Goal: Transaction & Acquisition: Purchase product/service

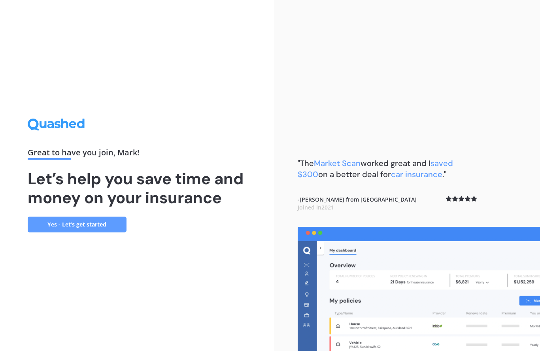
scroll to position [32, 0]
click at [36, 217] on link "Yes - Let’s get started" at bounding box center [77, 225] width 99 height 16
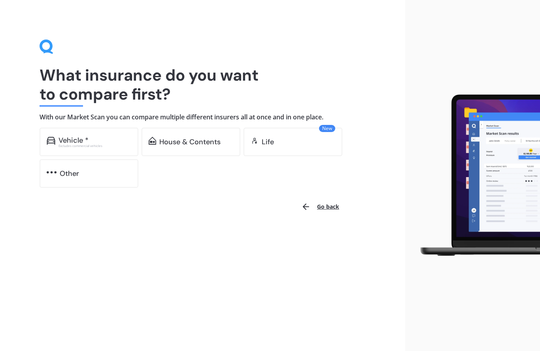
click at [58, 136] on div "Vehicle *" at bounding box center [73, 140] width 30 height 8
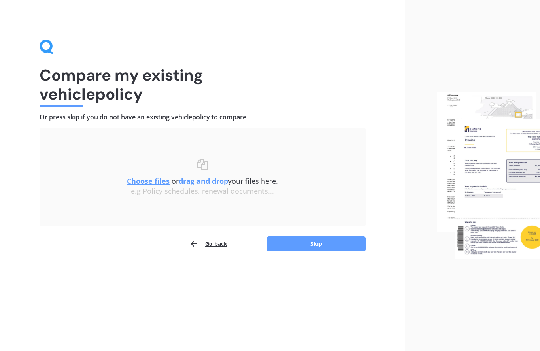
click at [129, 184] on u "Choose files" at bounding box center [148, 180] width 43 height 9
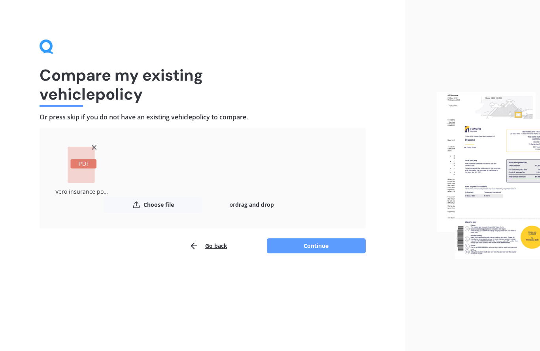
click at [339, 250] on button "Continue" at bounding box center [316, 245] width 99 height 15
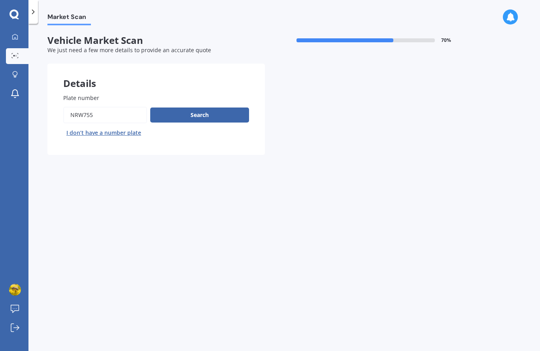
click at [179, 116] on button "Search" at bounding box center [199, 115] width 99 height 15
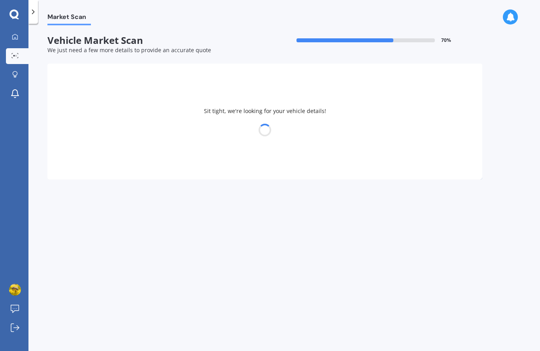
select select "TESLA"
select select "3"
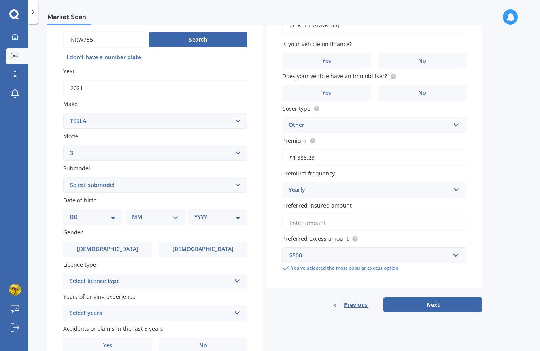
scroll to position [75, 0]
click at [70, 184] on select "Select submodel EV" at bounding box center [155, 185] width 184 height 16
select select "EV"
click at [122, 249] on label "[DEMOGRAPHIC_DATA]" at bounding box center [107, 250] width 89 height 16
click at [0, 0] on input "[DEMOGRAPHIC_DATA]" at bounding box center [0, 0] width 0 height 0
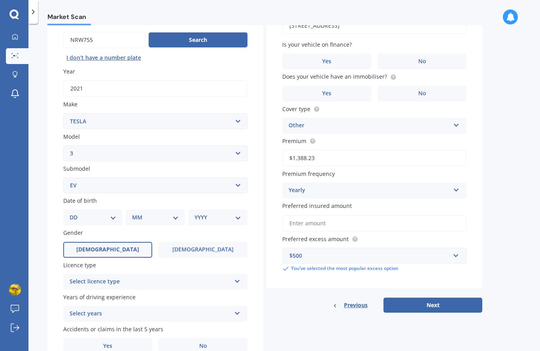
click at [185, 277] on div "Select licence type" at bounding box center [150, 281] width 161 height 9
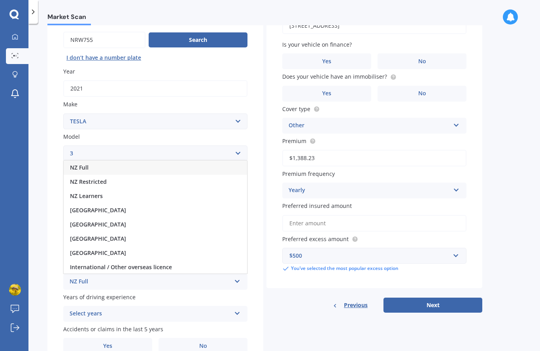
click at [179, 162] on div "NZ Full" at bounding box center [155, 167] width 183 height 14
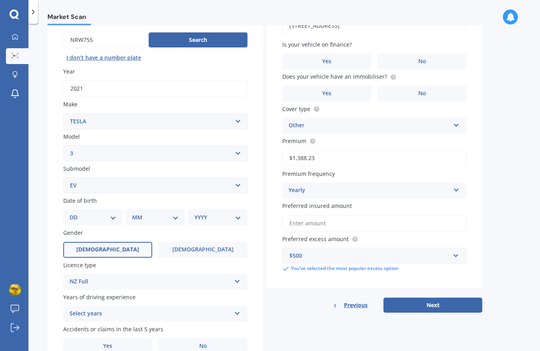
scroll to position [32, 0]
click at [211, 338] on label "No" at bounding box center [202, 346] width 89 height 16
click at [0, 0] on input "No" at bounding box center [0, 0] width 0 height 0
click at [210, 309] on div "Select years" at bounding box center [150, 313] width 161 height 9
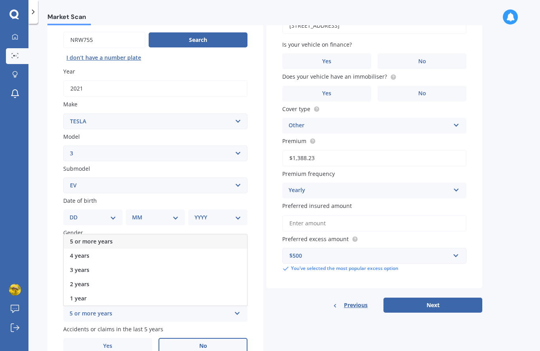
click at [194, 234] on div "5 or more years" at bounding box center [155, 241] width 183 height 14
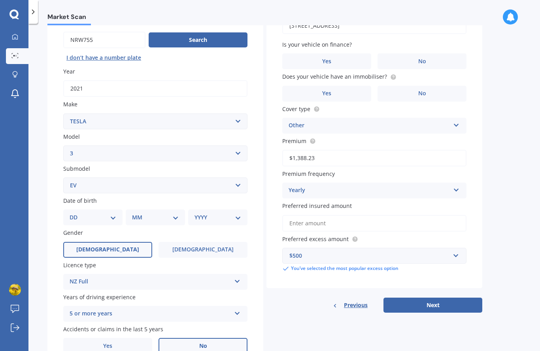
click at [70, 213] on select "DD 01 02 03 04 05 06 07 08 09 10 11 12 13 14 15 16 17 18 19 20 21 22 23 24 25 2…" at bounding box center [93, 217] width 47 height 9
select select "07"
click at [162, 213] on select "MM 01 02 03 04 05 06 07 08 09 10 11 12" at bounding box center [156, 217] width 43 height 9
click at [185, 209] on div "MM 01 02 03 04 05 06 07 08 09 10 11 12" at bounding box center [157, 217] width 56 height 16
click at [174, 213] on select "MM 01 02 03 04 05 06 07 08 09 10 11 12" at bounding box center [156, 217] width 43 height 9
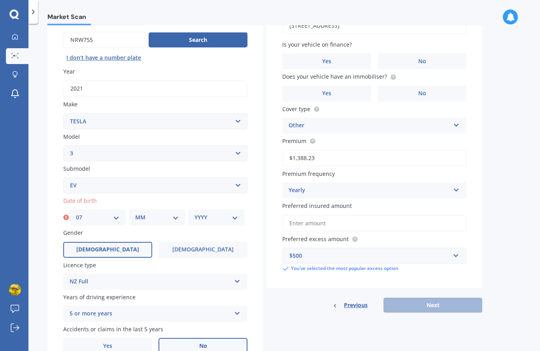
select select "11"
click at [224, 213] on select "YYYY 2025 2024 2023 2022 2021 2020 2019 2018 2017 2016 2015 2014 2013 2012 2011…" at bounding box center [215, 217] width 43 height 9
select select "1967"
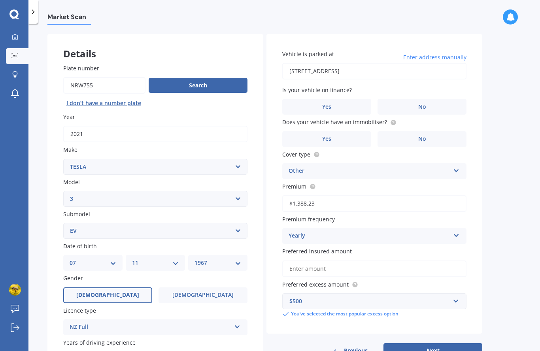
scroll to position [25, 0]
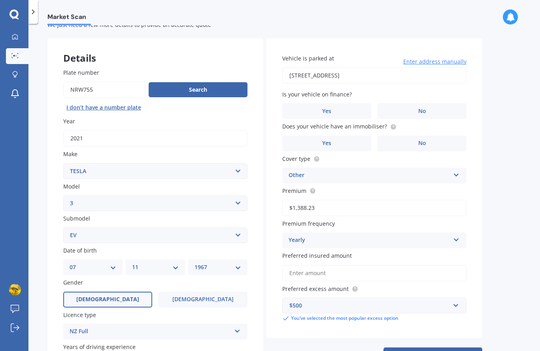
click at [356, 103] on label "Yes" at bounding box center [326, 111] width 89 height 16
click at [0, 0] on input "Yes" at bounding box center [0, 0] width 0 height 0
click at [392, 124] on circle at bounding box center [392, 126] width 5 height 5
click at [360, 136] on label "Yes" at bounding box center [326, 144] width 89 height 16
click at [0, 0] on input "Yes" at bounding box center [0, 0] width 0 height 0
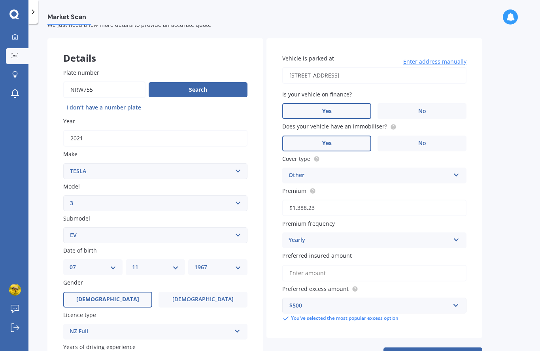
click at [457, 168] on div "Other Third Party Cover Third Party Fire and Theft Cover Comprehensive Cover Ot…" at bounding box center [374, 176] width 184 height 16
click at [428, 212] on div "Comprehensive Cover" at bounding box center [374, 219] width 183 height 14
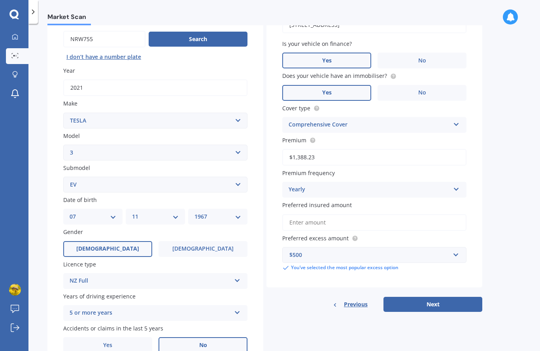
scroll to position [75, 0]
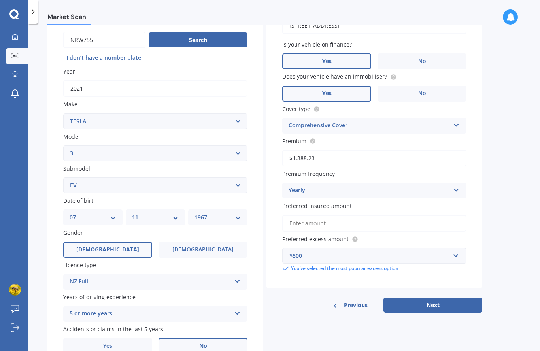
click at [453, 183] on div "Yearly Yearly Six-Monthly Quarterly Monthly Fortnightly Weekly" at bounding box center [374, 191] width 184 height 16
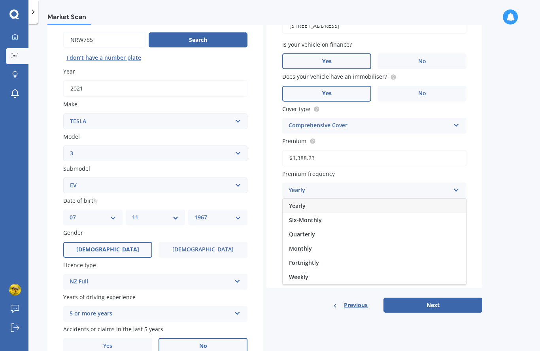
click at [385, 256] on div "Fortnightly" at bounding box center [374, 263] width 183 height 14
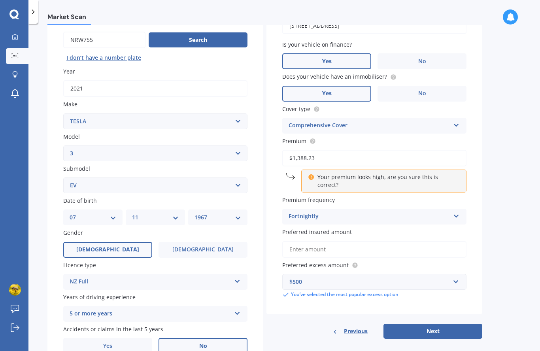
click at [375, 150] on input "$1,388.23" at bounding box center [374, 158] width 184 height 17
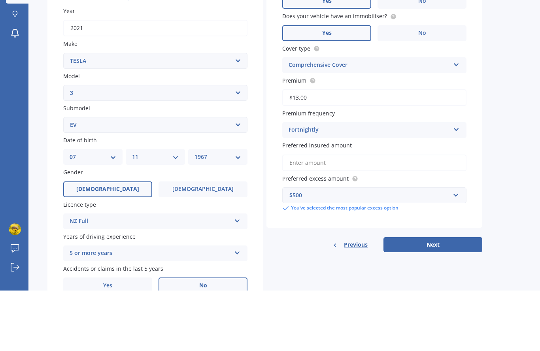
type input "$1.00"
click at [306, 150] on input "$63.00" at bounding box center [374, 158] width 184 height 17
type input "$63.18"
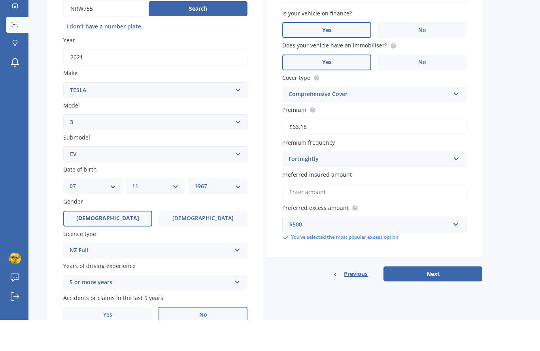
click at [441, 215] on input "Preferred insured amount" at bounding box center [374, 223] width 184 height 17
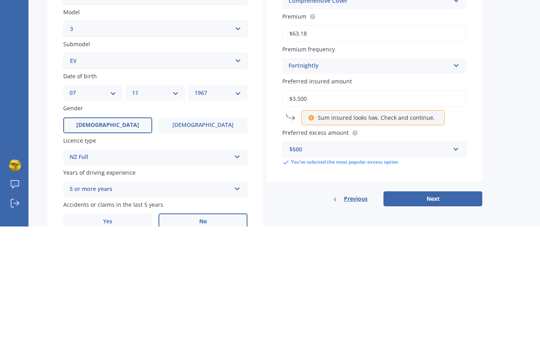
type input "$35,000"
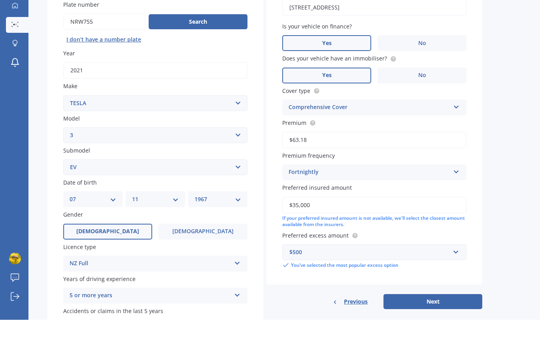
scroll to position [64, 0]
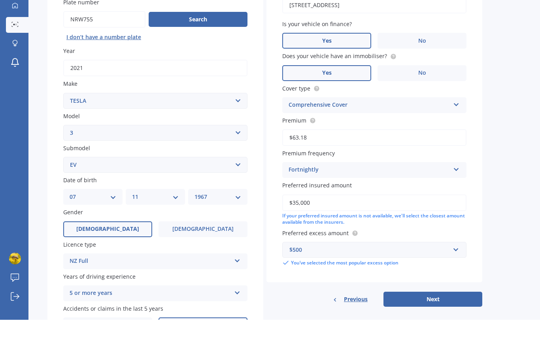
click at [460, 323] on button "Next" at bounding box center [432, 330] width 99 height 15
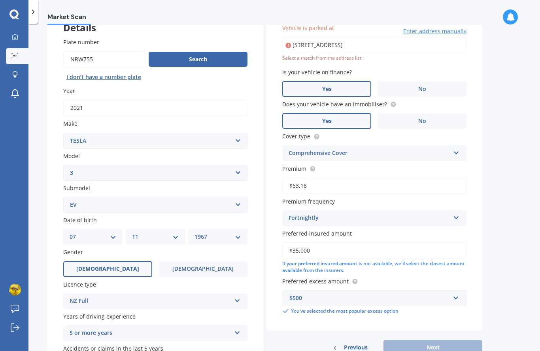
scroll to position [25, 0]
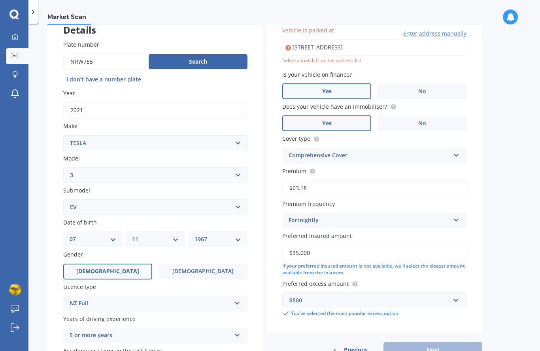
click at [430, 39] on input "40 BRIDGE STREET BULLS 4818" at bounding box center [374, 47] width 184 height 17
type input "[STREET_ADDRESS]"
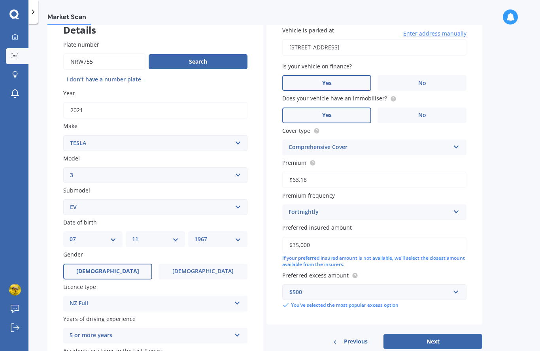
click at [457, 334] on button "Next" at bounding box center [432, 341] width 99 height 15
select select "07"
select select "11"
select select "1967"
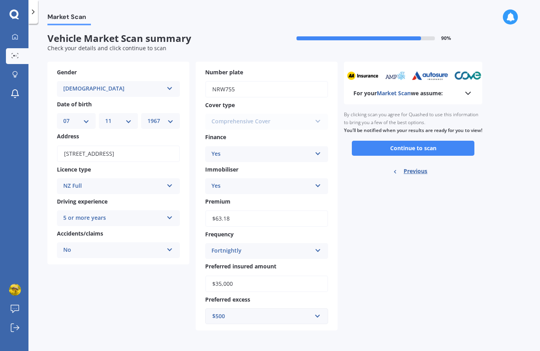
scroll to position [0, 0]
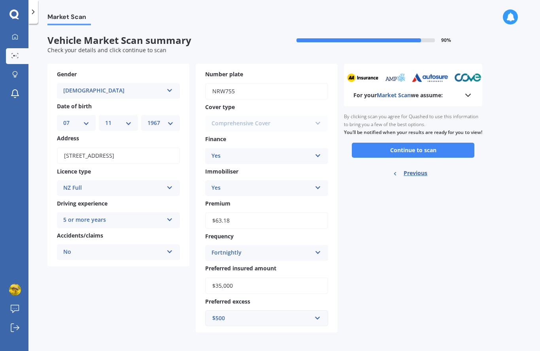
click at [461, 143] on button "Continue to scan" at bounding box center [413, 150] width 123 height 15
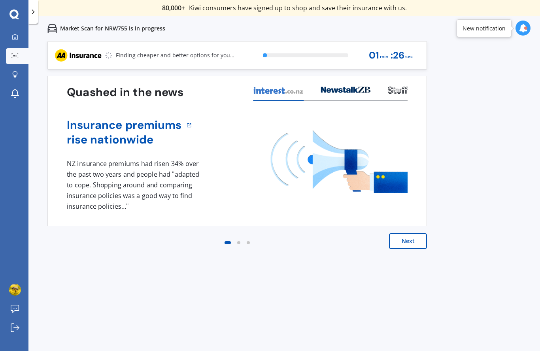
click at [415, 243] on button "Next" at bounding box center [408, 241] width 38 height 16
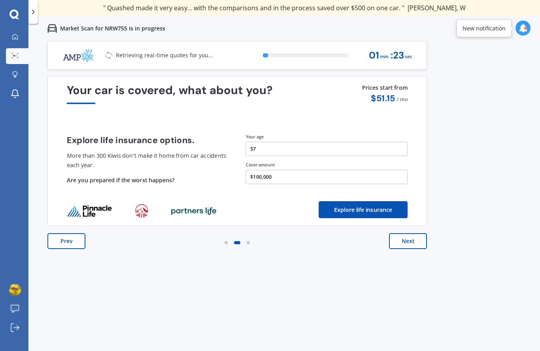
click at [417, 242] on button "Next" at bounding box center [408, 241] width 38 height 16
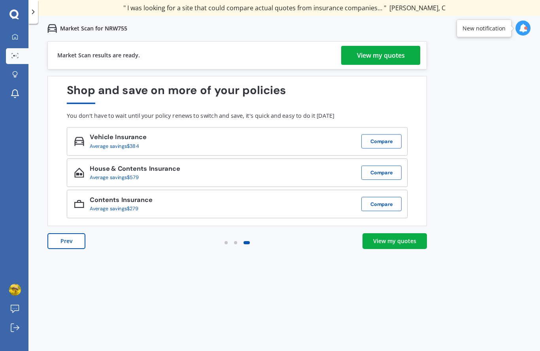
click at [410, 53] on link "View my quotes" at bounding box center [380, 55] width 79 height 19
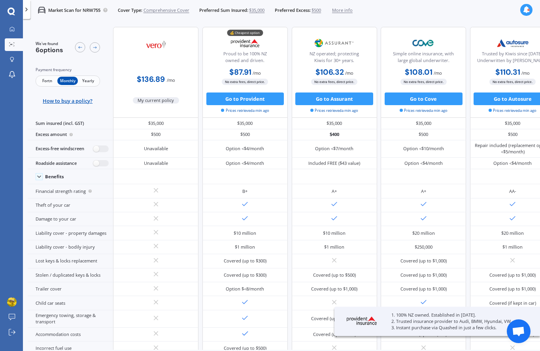
click at [44, 84] on span "Fortn" at bounding box center [47, 81] width 21 height 8
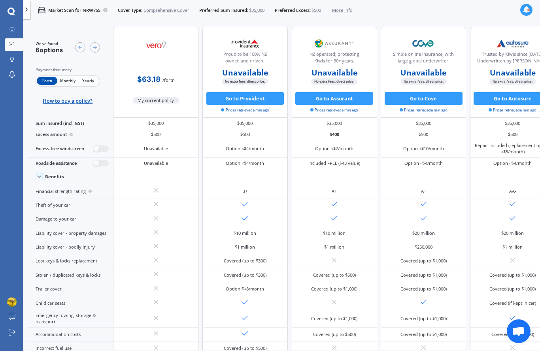
click at [68, 85] on span "Monthly" at bounding box center [67, 81] width 21 height 8
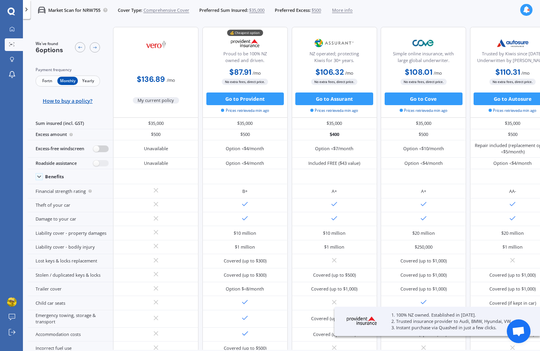
click at [97, 152] on label at bounding box center [100, 148] width 15 height 7
radio input "true"
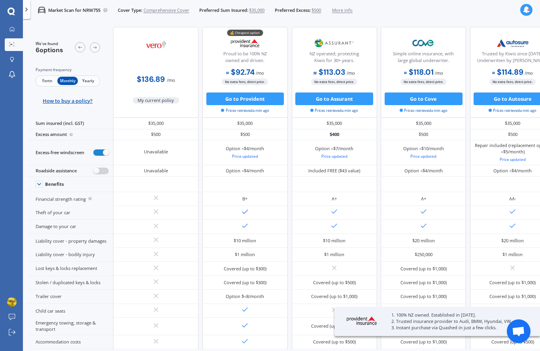
click at [93, 174] on label at bounding box center [100, 171] width 15 height 7
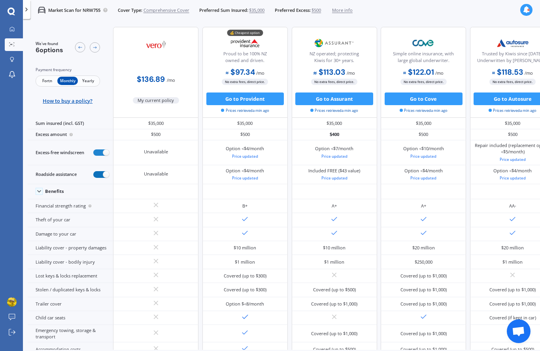
click at [98, 178] on label at bounding box center [100, 174] width 15 height 7
radio input "false"
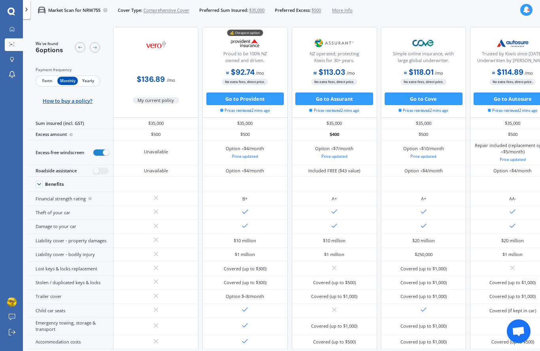
click at [214, 100] on button "Go to Provident" at bounding box center [245, 98] width 78 height 13
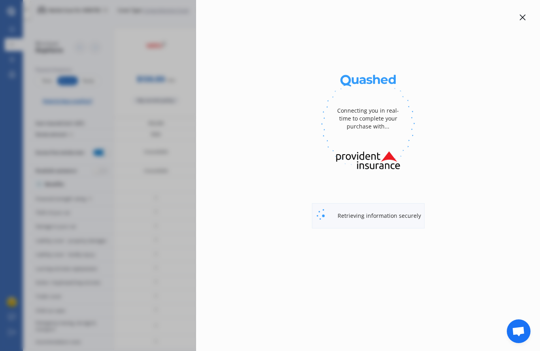
select select "Monthly"
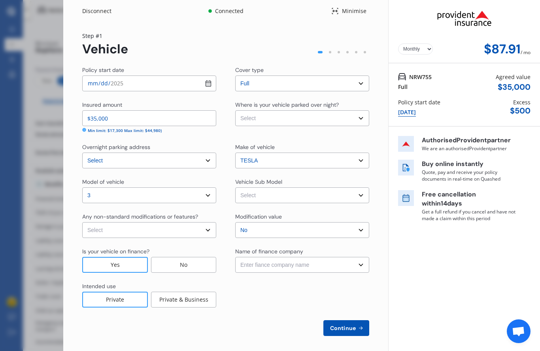
click at [419, 47] on select "Yearly Monthly" at bounding box center [415, 48] width 35 height 11
click at [41, 78] on div "Disconnect Connected Minimise Yearly Monthly $87.91 / mo Step # 1 Vehicle Polic…" at bounding box center [270, 175] width 540 height 351
click at [34, 75] on div "Disconnect Connected Minimise Yearly Monthly $87.91 / mo Step # 1 Vehicle Polic…" at bounding box center [270, 175] width 540 height 351
click at [352, 11] on div "Minimise" at bounding box center [354, 11] width 30 height 8
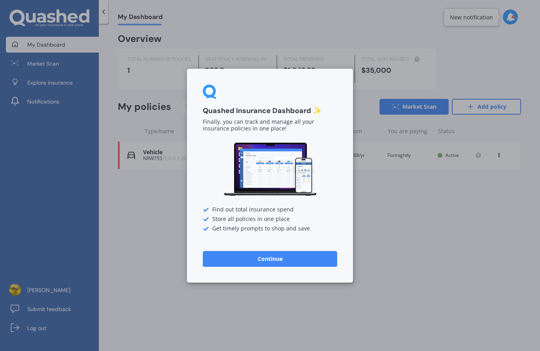
click at [143, 249] on div "Quashed Insurance Dashboard ✨ Finally, you can track and manage all your insura…" at bounding box center [270, 175] width 540 height 351
click at [211, 265] on button "Continue" at bounding box center [270, 259] width 134 height 16
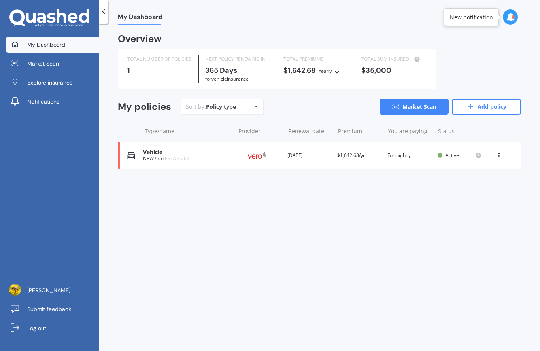
click at [19, 296] on img at bounding box center [15, 290] width 12 height 12
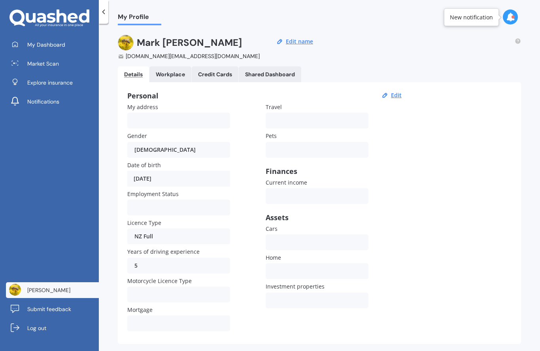
click at [164, 73] on div "Workplace" at bounding box center [170, 74] width 29 height 7
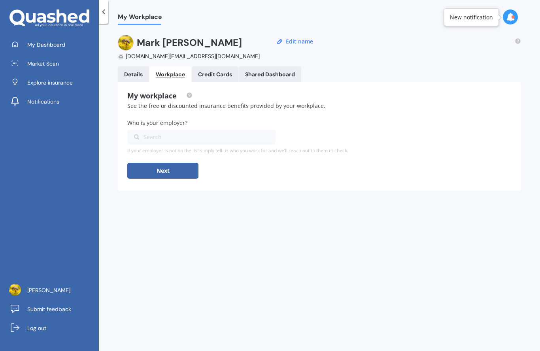
click at [126, 74] on div "Details" at bounding box center [133, 74] width 19 height 7
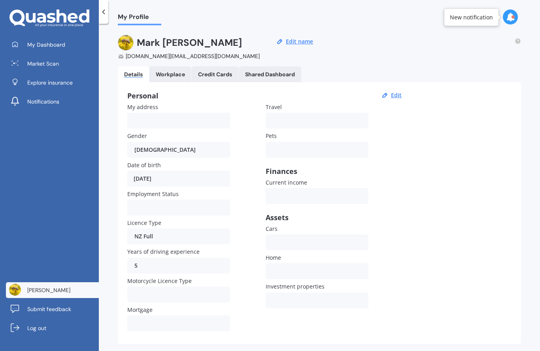
click at [138, 55] on div "[DOMAIN_NAME][EMAIL_ADDRESS][DOMAIN_NAME]" at bounding box center [189, 56] width 143 height 8
click at [260, 75] on div "Shared Dashboard" at bounding box center [270, 74] width 50 height 7
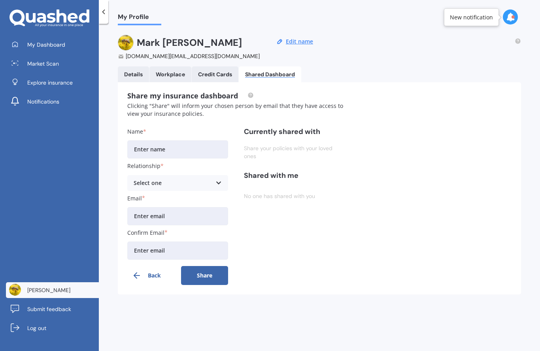
click at [518, 10] on div at bounding box center [515, 17] width 25 height 16
click at [504, 18] on div at bounding box center [510, 16] width 15 height 15
click at [424, 52] on b "Market Scan" at bounding box center [431, 51] width 32 height 6
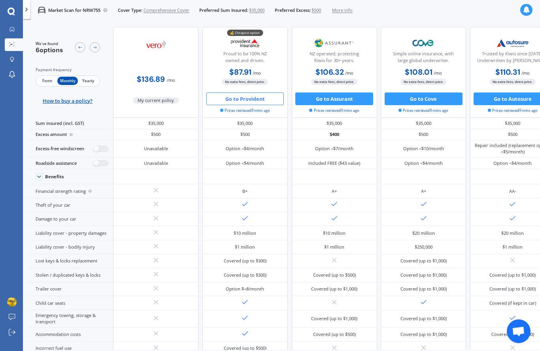
click at [45, 79] on span "Fortn" at bounding box center [47, 81] width 21 height 8
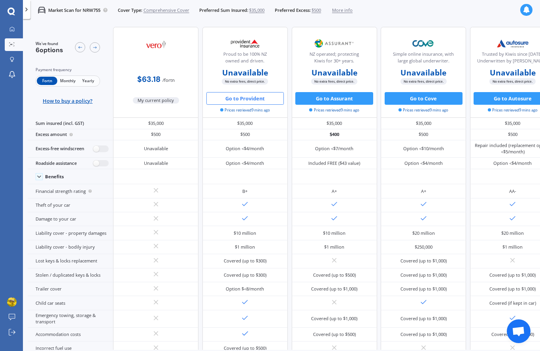
click at [353, 18] on div "Market Scan for NRW755 Cover Type: Comprehensive Cover Preferred Sum Insured: $…" at bounding box center [191, 10] width 322 height 20
click at [353, 13] on span "More info" at bounding box center [342, 10] width 21 height 6
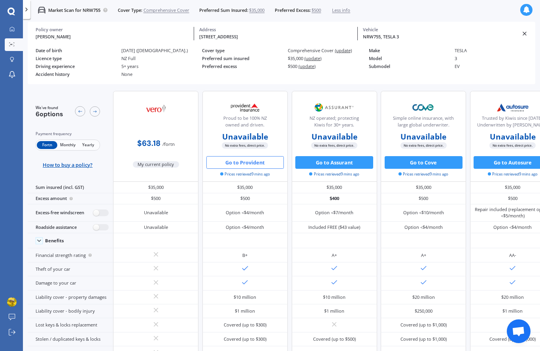
click at [11, 60] on icon at bounding box center [12, 60] width 4 height 6
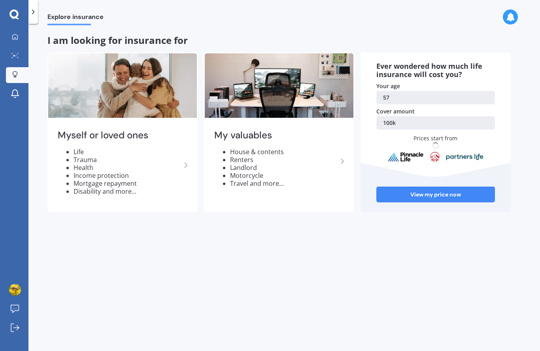
click at [12, 86] on link "Notifications" at bounding box center [17, 94] width 23 height 16
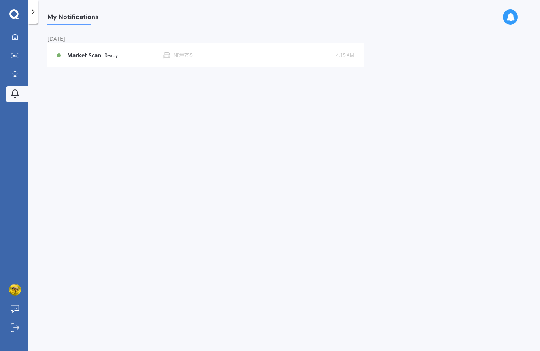
click at [13, 296] on img at bounding box center [15, 290] width 12 height 12
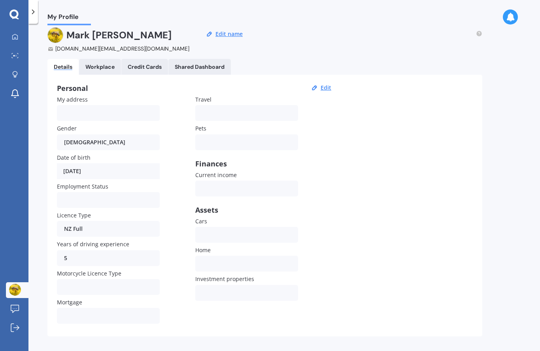
scroll to position [7, 0]
click at [92, 68] on div "Workplace" at bounding box center [99, 67] width 29 height 7
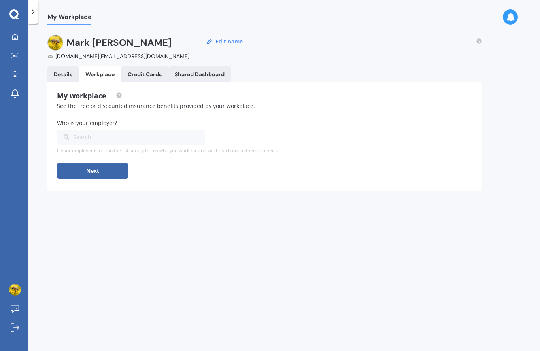
click at [141, 67] on Cards "Credit Cards" at bounding box center [144, 74] width 47 height 16
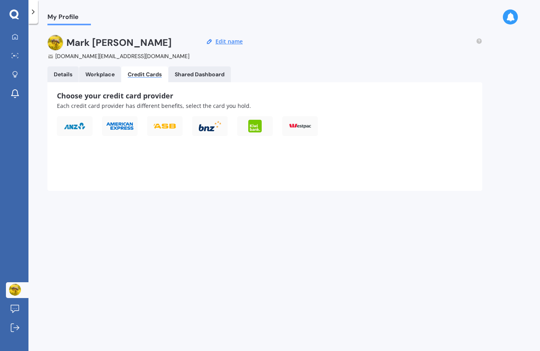
click at [193, 125] on div at bounding box center [210, 126] width 36 height 20
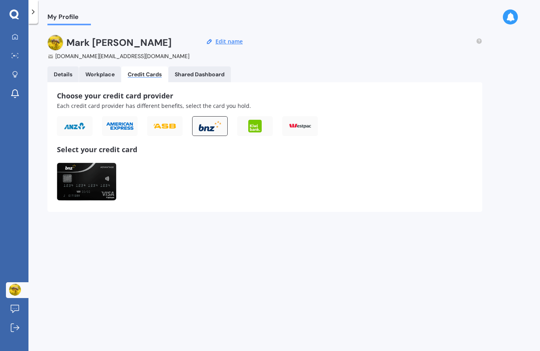
click at [193, 73] on div "Shared Dashboard" at bounding box center [200, 74] width 50 height 7
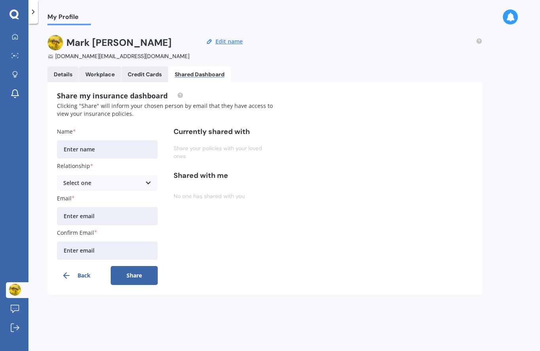
click at [156, 74] on div "Credit Cards" at bounding box center [145, 74] width 34 height 7
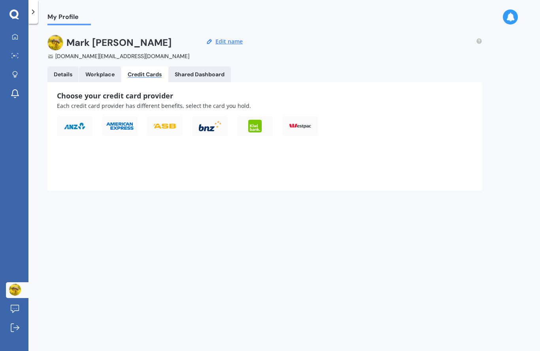
click at [280, 127] on div at bounding box center [192, 130] width 270 height 29
click at [303, 135] on div at bounding box center [300, 126] width 36 height 20
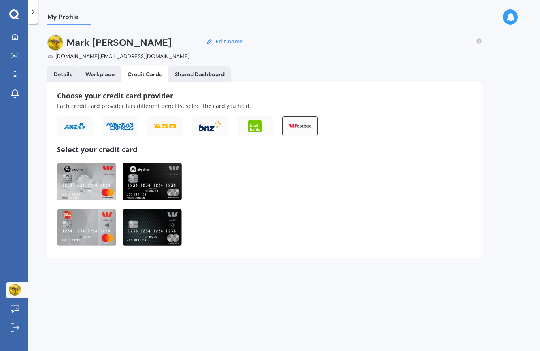
click at [259, 126] on img at bounding box center [254, 126] width 13 height 13
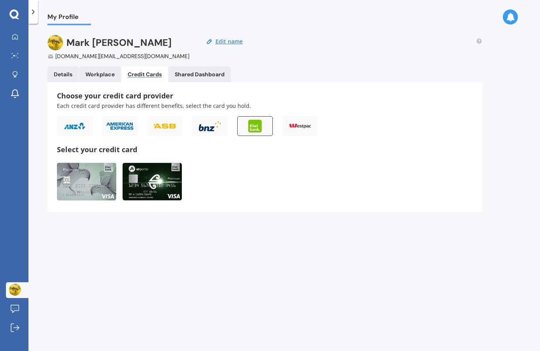
click at [158, 119] on div at bounding box center [165, 126] width 36 height 20
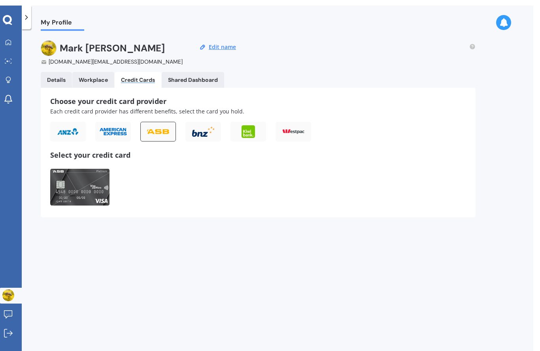
scroll to position [11, 0]
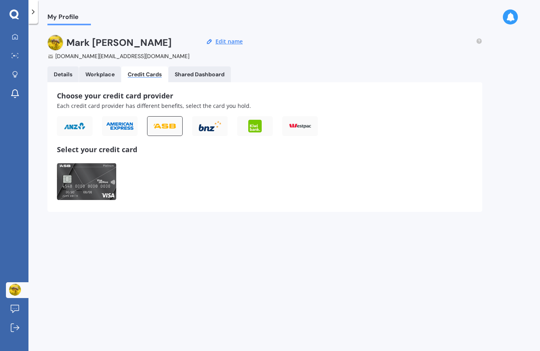
click at [260, 120] on img at bounding box center [254, 126] width 13 height 13
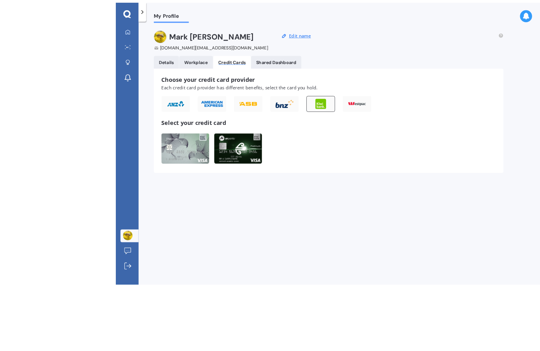
scroll to position [26, 0]
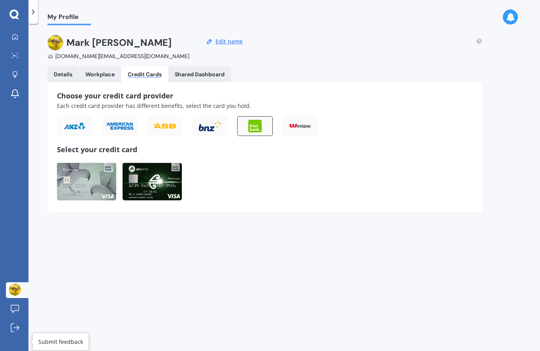
click at [18, 313] on icon at bounding box center [15, 309] width 9 height 8
